Goal: Transaction & Acquisition: Purchase product/service

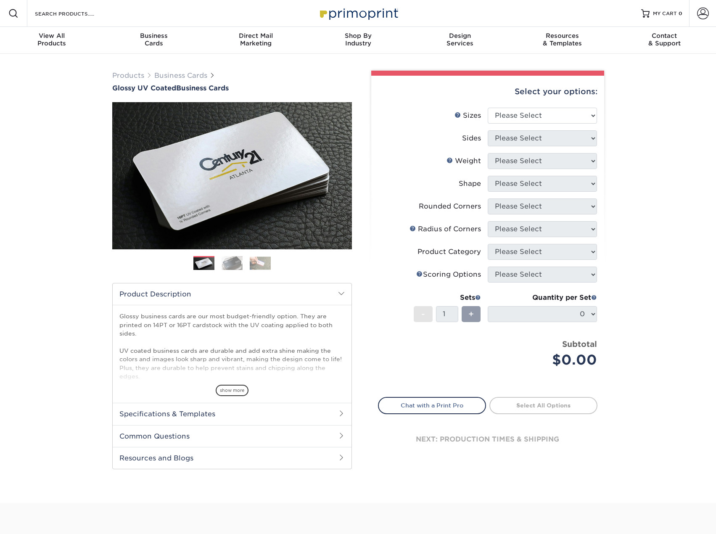
select select "2.00x3.50"
click at [488, 108] on select "Please Select 1.5" x 3.5" - Mini 1.75" x 3.5" - Mini 2" x 2" - Square 2" x 3" -…" at bounding box center [542, 116] width 109 height 16
click at [556, 136] on select "Please Select Print Both Sides Print Front Only" at bounding box center [542, 138] width 109 height 16
select select "13abbda7-1d64-4f25-8bb2-c179b224825d"
click at [488, 130] on select "Please Select Print Both Sides Print Front Only" at bounding box center [542, 138] width 109 height 16
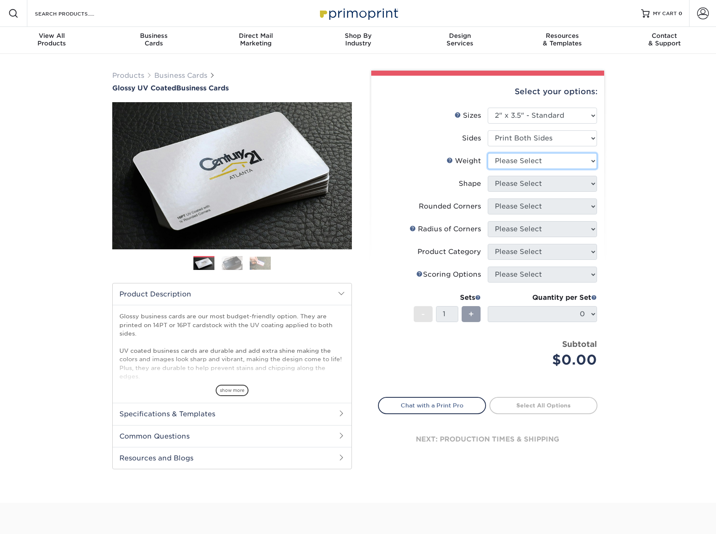
click at [551, 162] on select "Please Select 16PT 14PT" at bounding box center [542, 161] width 109 height 16
select select "14PT"
click at [488, 153] on select "Please Select 16PT 14PT" at bounding box center [542, 161] width 109 height 16
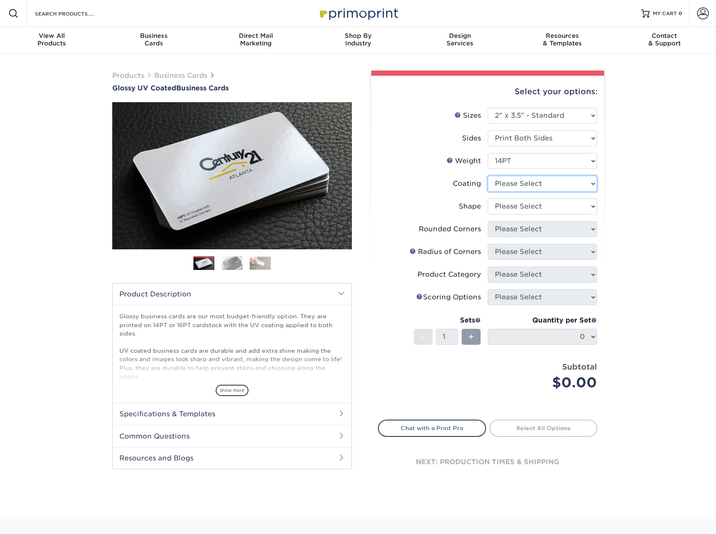
click at [547, 182] on select at bounding box center [542, 184] width 109 height 16
select select "ae367451-b2b8-45df-a344-0f05b6a12993"
click at [488, 176] on select at bounding box center [542, 184] width 109 height 16
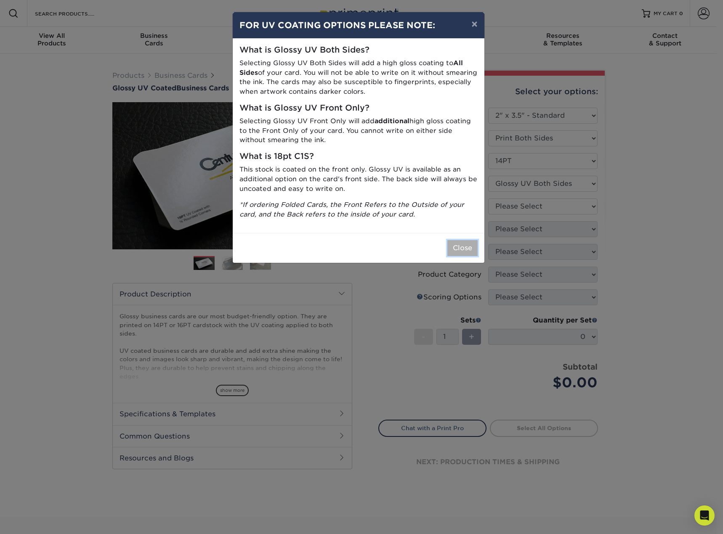
click at [454, 246] on button "Close" at bounding box center [462, 248] width 30 height 16
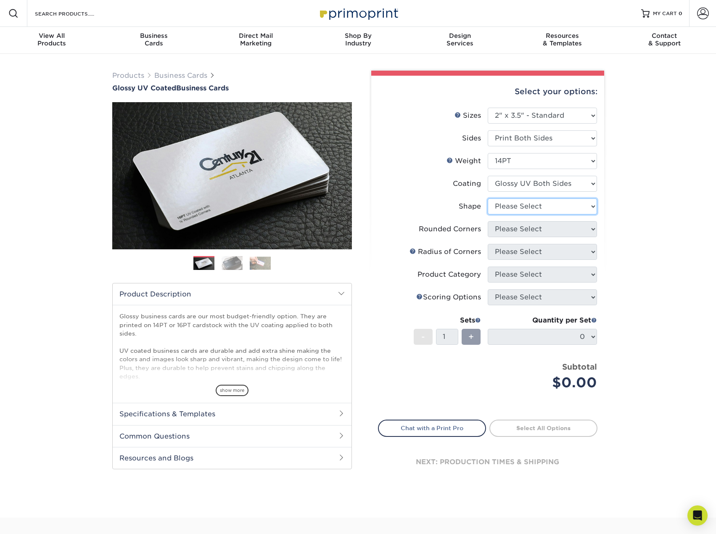
click at [533, 209] on select "Please Select Standard" at bounding box center [542, 207] width 109 height 16
select select "standard"
click at [488, 199] on select "Please Select Standard" at bounding box center [542, 207] width 109 height 16
click at [523, 233] on select "Please Select Yes - Round 2 Corners Yes - Round 4 Corners No" at bounding box center [542, 229] width 109 height 16
select select "0"
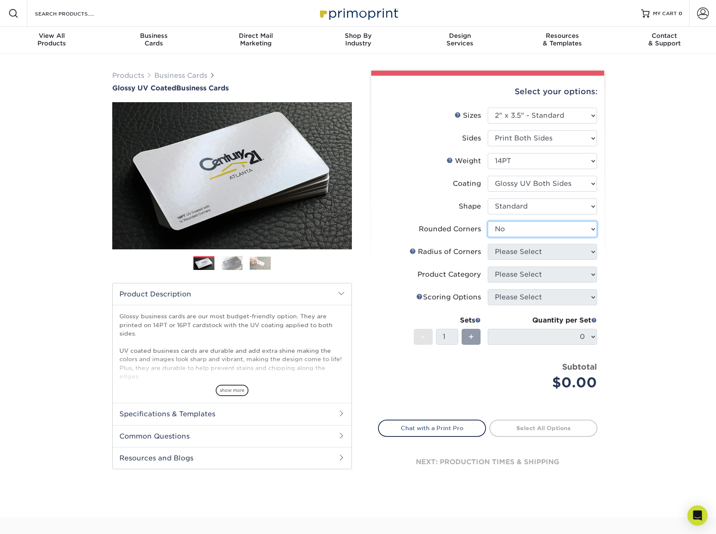
click at [488, 221] on select "Please Select Yes - Round 2 Corners Yes - Round 4 Corners No" at bounding box center [542, 229] width 109 height 16
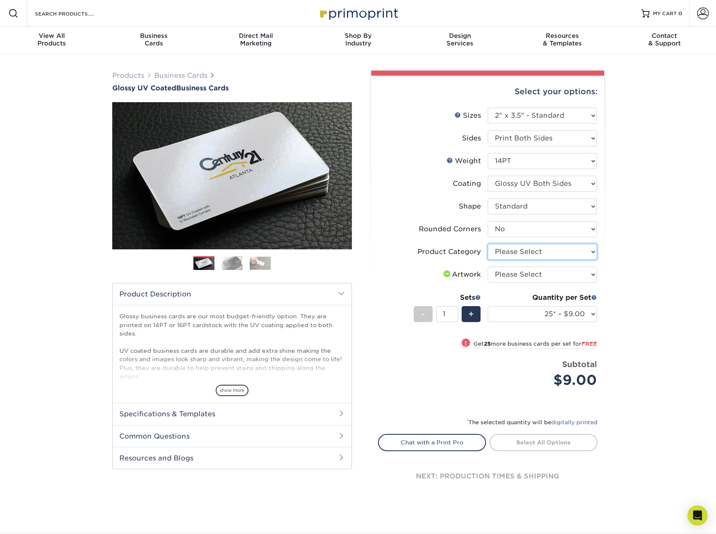
click at [580, 255] on select "Please Select Business Cards" at bounding box center [542, 252] width 109 height 16
select select "3b5148f1-0588-4f88-a218-97bcfdce65c1"
click at [488, 244] on select "Please Select Business Cards" at bounding box center [542, 252] width 109 height 16
click at [565, 270] on select "Please Select I will upload files I need a design - $100" at bounding box center [542, 275] width 109 height 16
select select "upload"
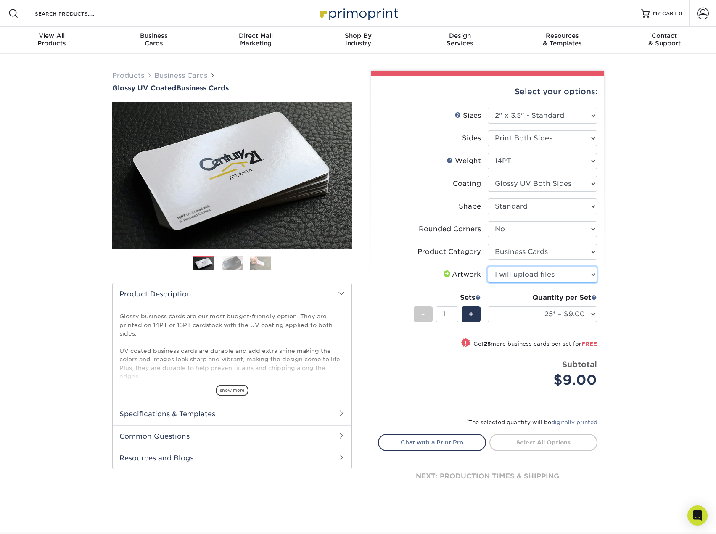
click at [488, 267] on select "Please Select I will upload files I need a design - $100" at bounding box center [542, 275] width 109 height 16
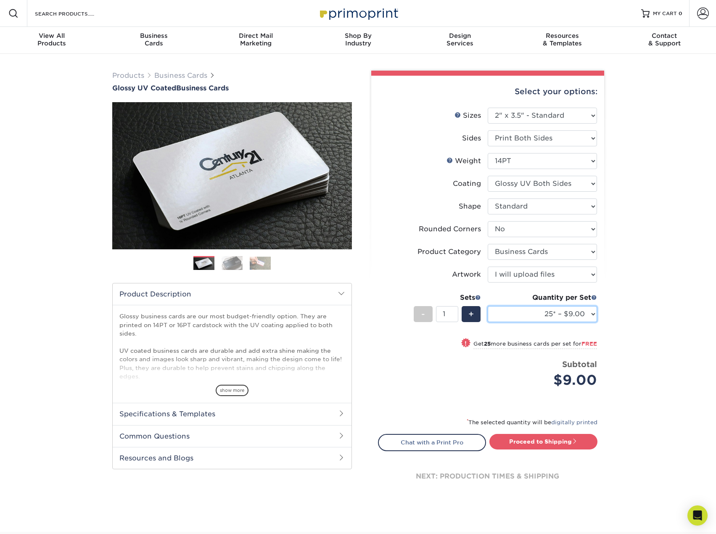
click at [591, 318] on select "25* – $9.00 50* – $9.00 100* – $9.00 250* – $17.00 500 – $33.00 1000 – $42.00 2…" at bounding box center [542, 314] width 109 height 16
click at [594, 317] on select "25* – $9.00 50* – $9.00 100* – $9.00 250* – $17.00 500 – $33.00 1000 – $42.00 2…" at bounding box center [542, 314] width 109 height 16
select select "500 – $33.00"
click at [488, 306] on select "25* – $9.00 50* – $9.00 100* – $9.00 250* – $17.00 500 – $33.00 1000 – $42.00 2…" at bounding box center [542, 314] width 109 height 16
